Goal: Task Accomplishment & Management: Complete application form

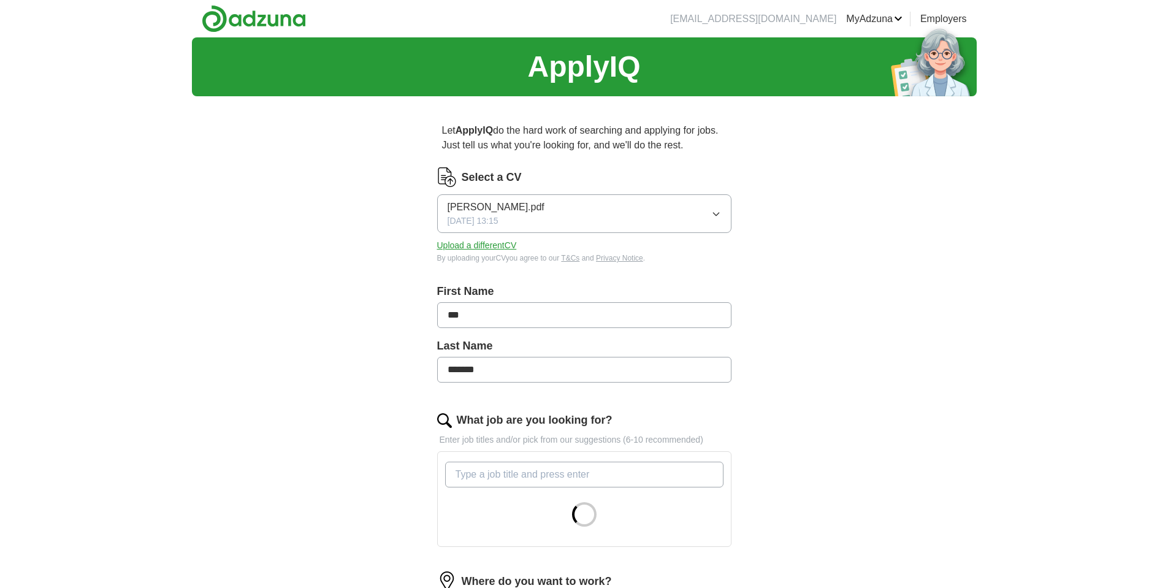
click at [500, 245] on button "Upload a different CV" at bounding box center [477, 245] width 80 height 13
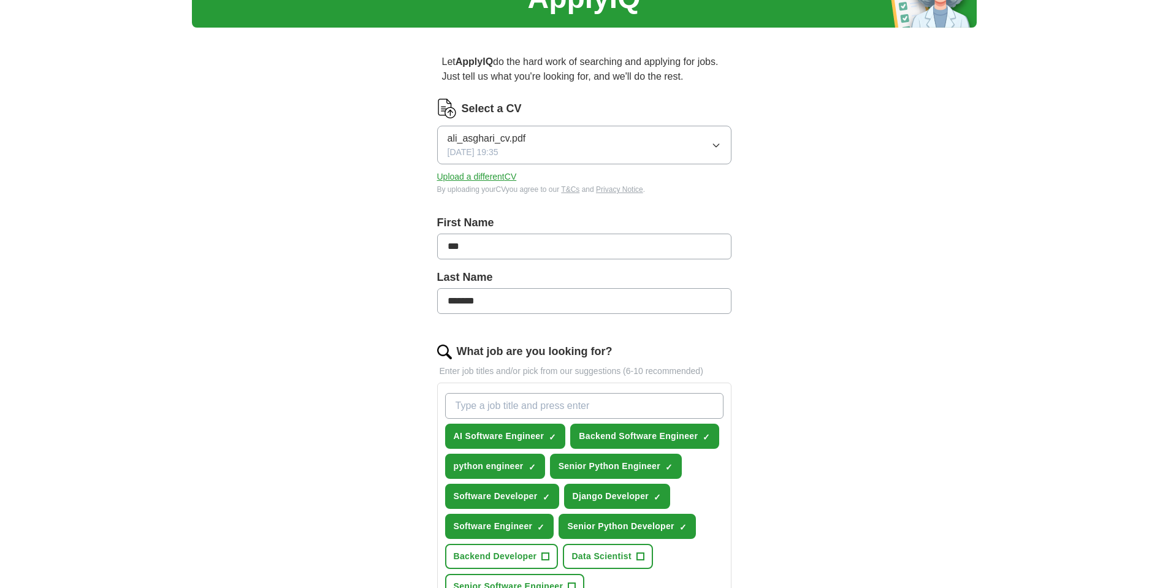
scroll to position [110, 0]
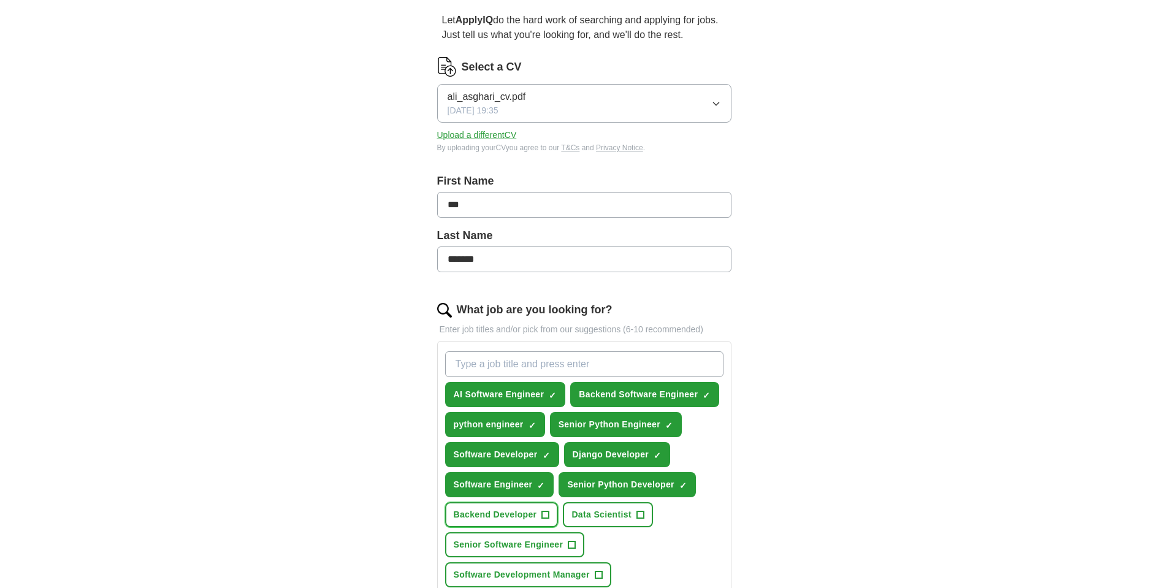
click at [493, 511] on span "Backend Developer" at bounding box center [495, 514] width 83 height 13
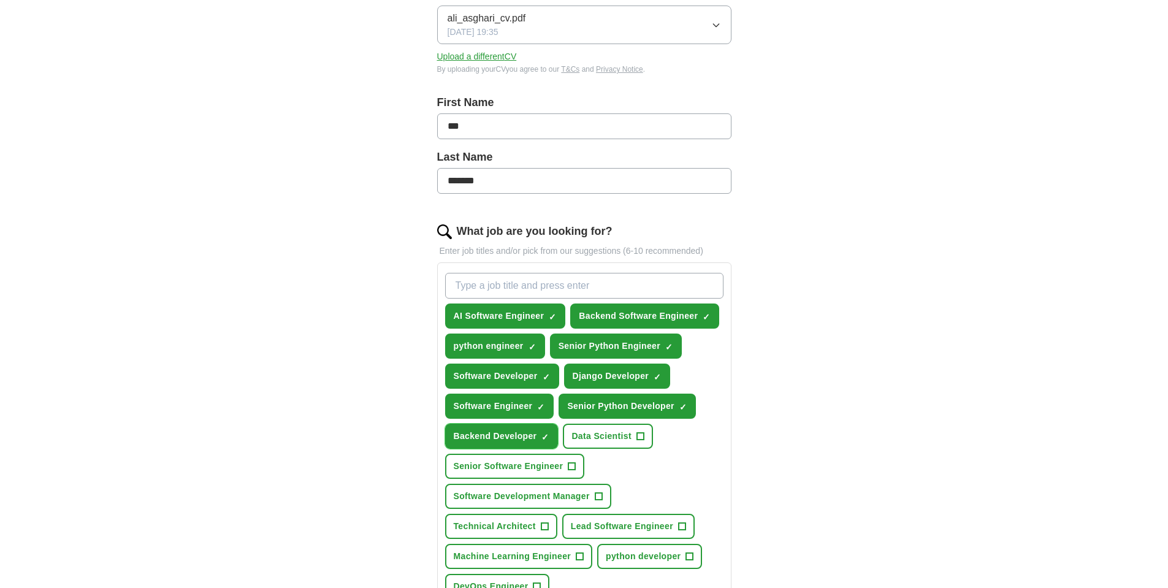
scroll to position [331, 0]
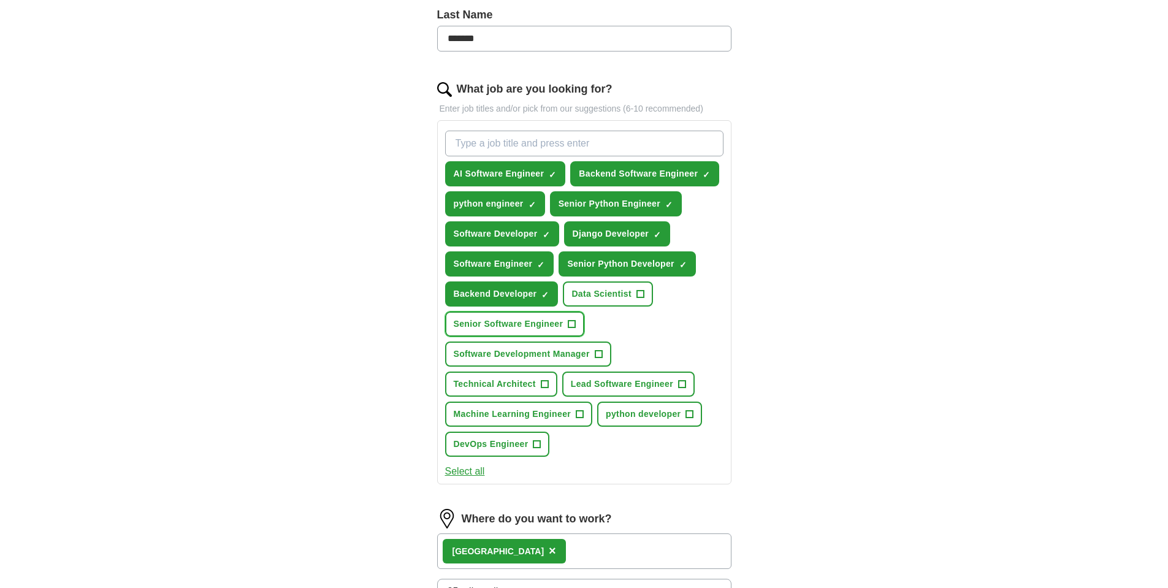
click at [524, 324] on span "Senior Software Engineer" at bounding box center [509, 324] width 110 height 13
click at [501, 395] on button "Technical Architect +" at bounding box center [501, 383] width 112 height 25
click at [656, 419] on span "python developer" at bounding box center [643, 414] width 75 height 13
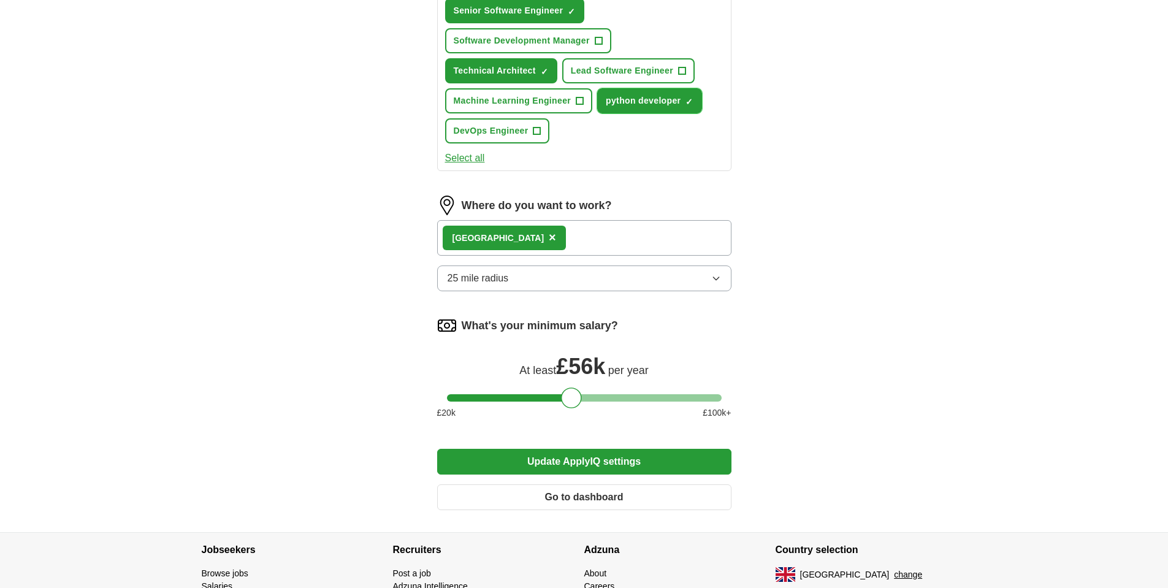
scroll to position [725, 0]
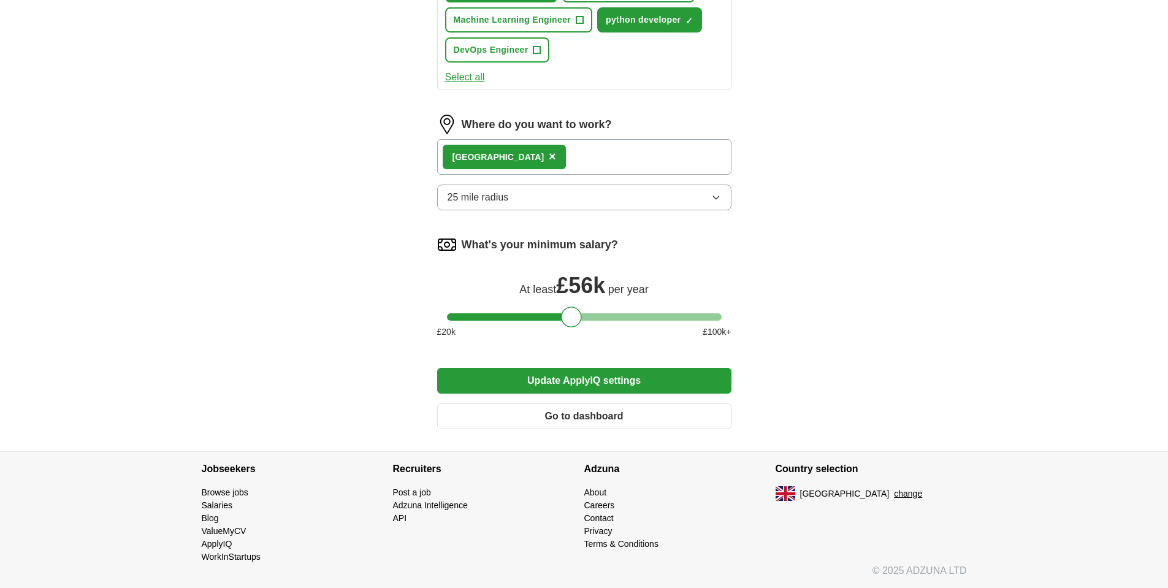
click at [517, 382] on button "Update ApplyIQ settings" at bounding box center [584, 381] width 294 height 26
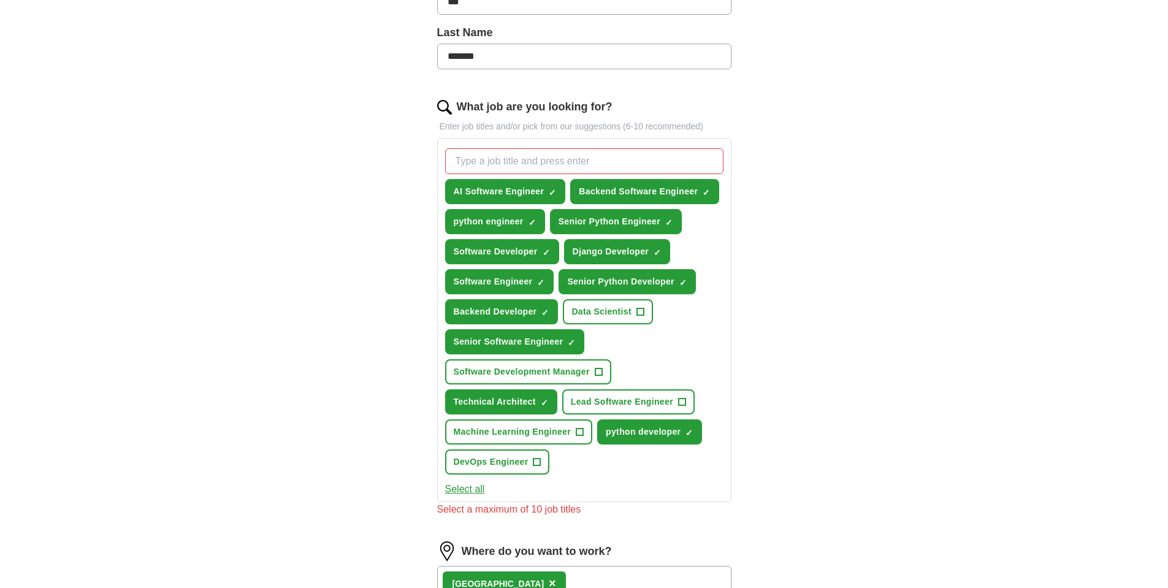
scroll to position [284, 0]
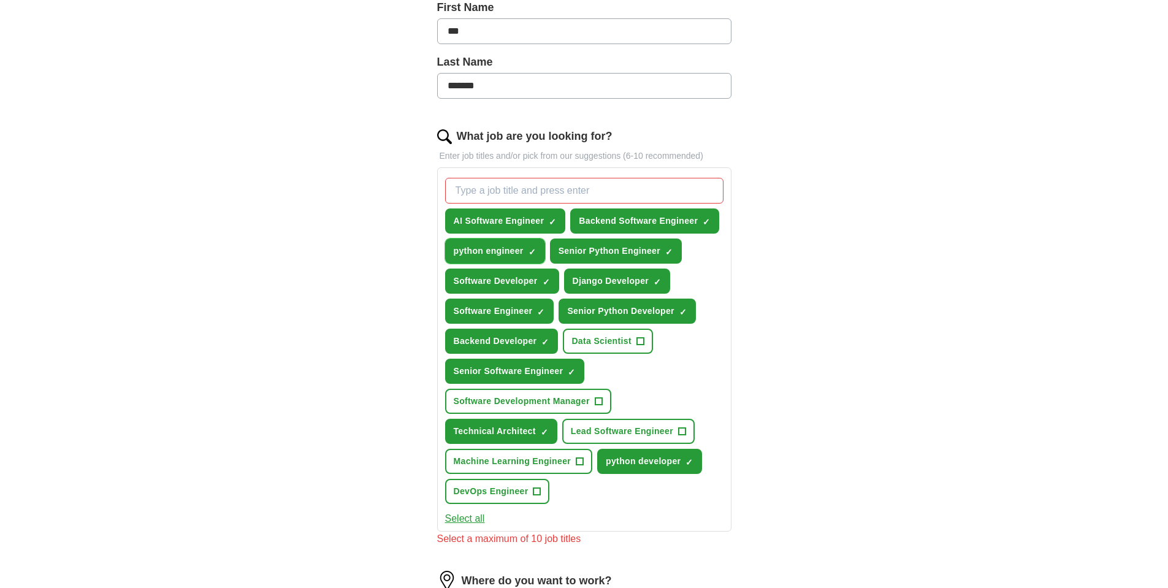
click at [486, 254] on span "python engineer" at bounding box center [489, 251] width 70 height 13
click at [498, 427] on span "Technical Architect" at bounding box center [495, 431] width 82 height 13
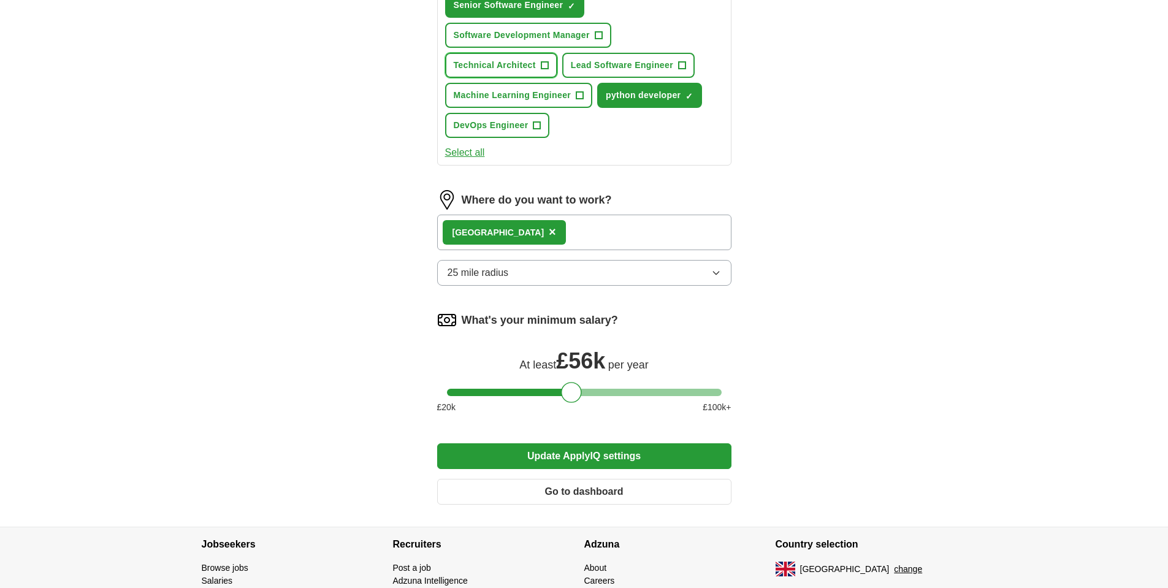
scroll to position [725, 0]
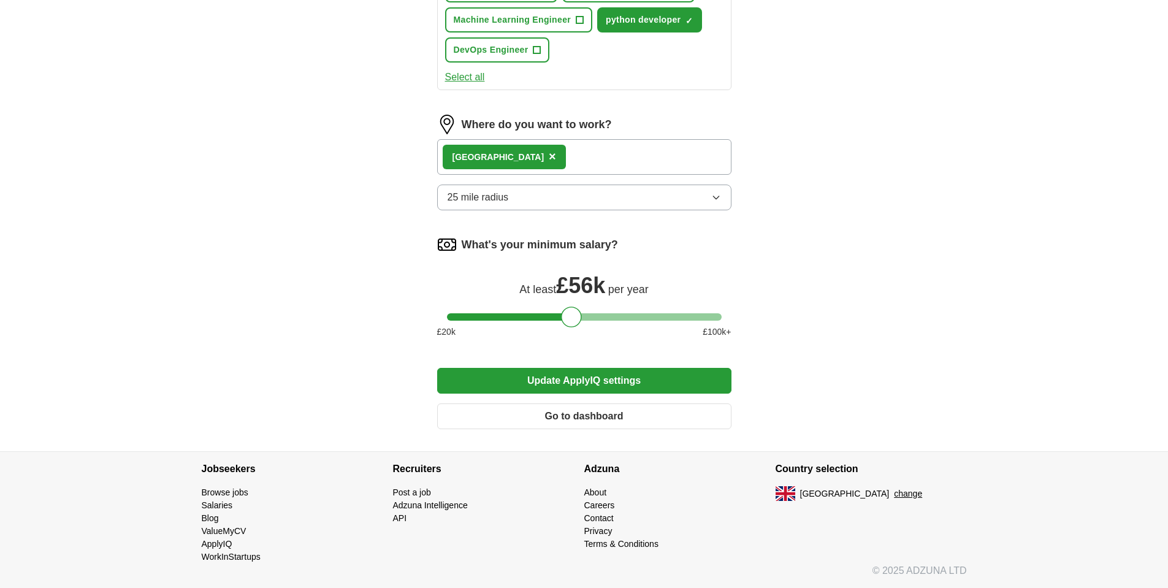
click at [508, 385] on button "Update ApplyIQ settings" at bounding box center [584, 381] width 294 height 26
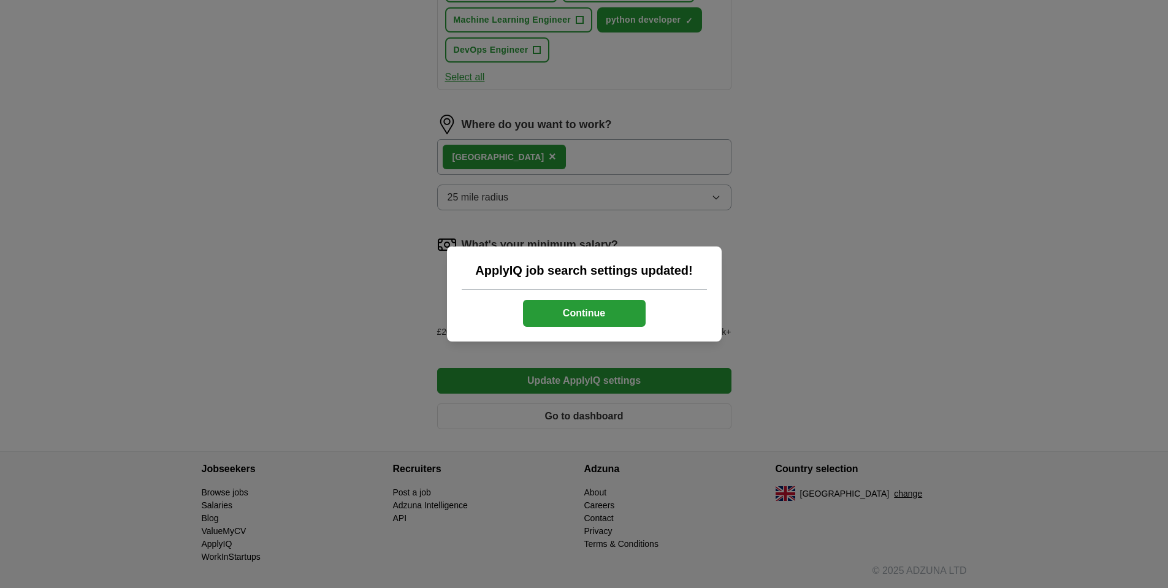
click at [562, 310] on button "Continue" at bounding box center [584, 313] width 123 height 27
